Goal: Task Accomplishment & Management: Manage account settings

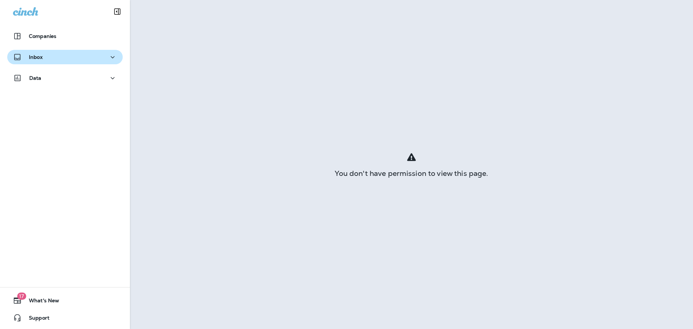
click at [43, 57] on div "Inbox" at bounding box center [65, 57] width 104 height 9
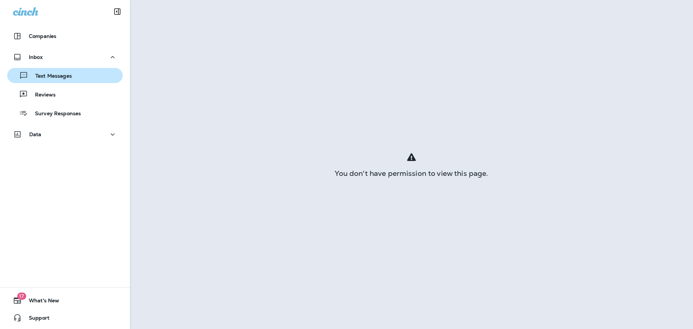
click at [50, 78] on p "Text Messages" at bounding box center [50, 76] width 44 height 7
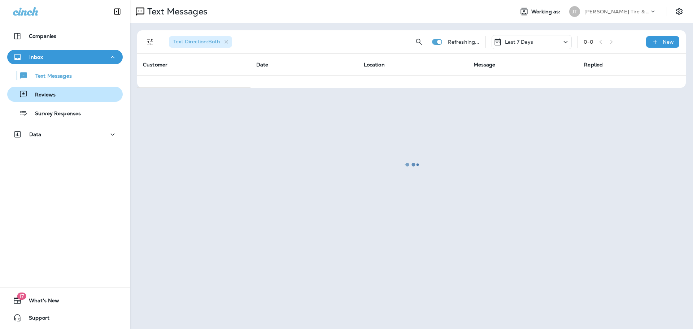
click at [55, 95] on div "Reviews" at bounding box center [65, 94] width 110 height 11
